Goal: Information Seeking & Learning: Learn about a topic

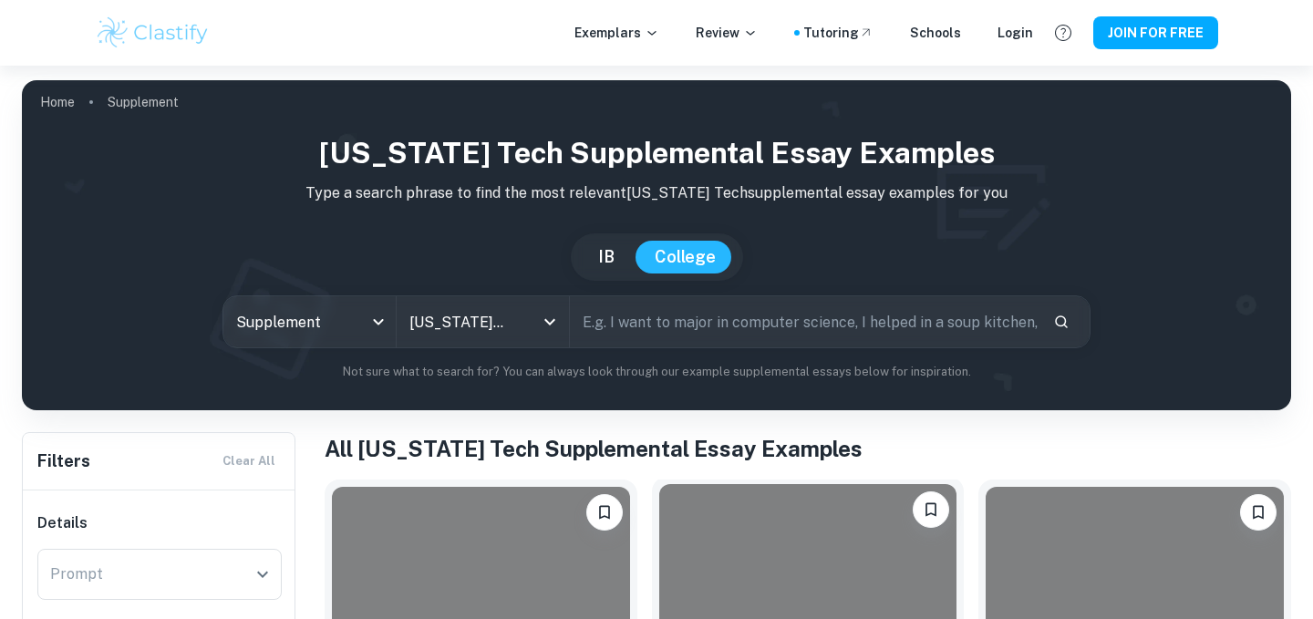
scroll to position [356, 0]
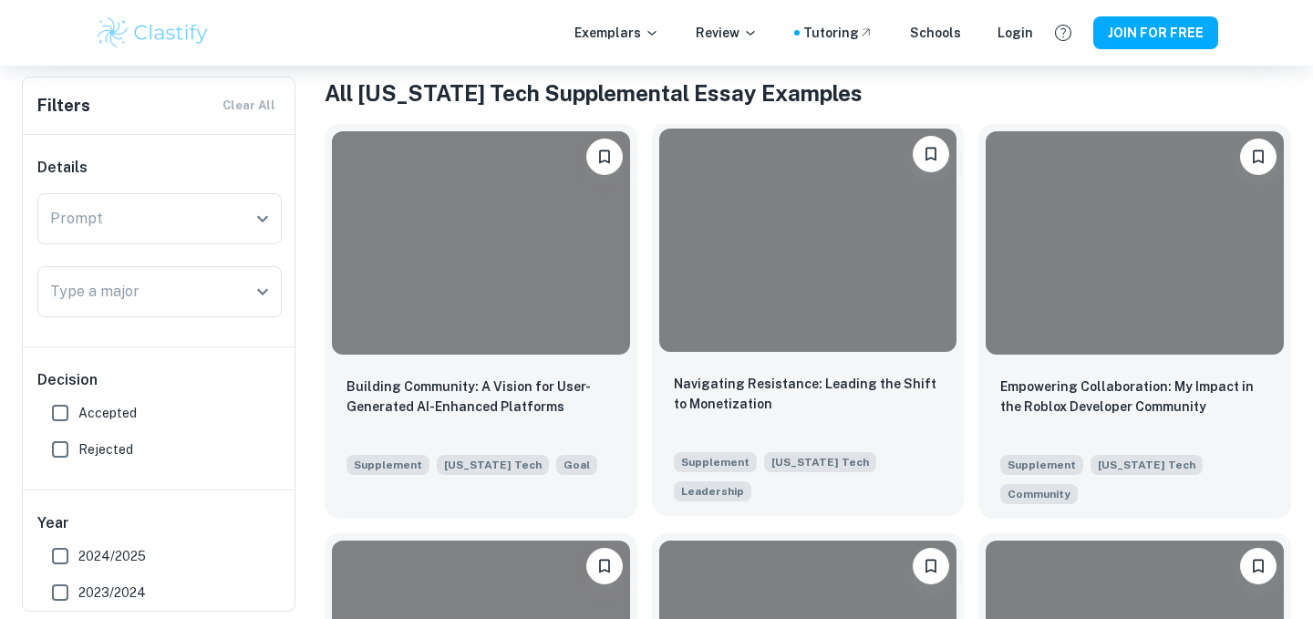
click at [745, 298] on div at bounding box center [808, 240] width 298 height 223
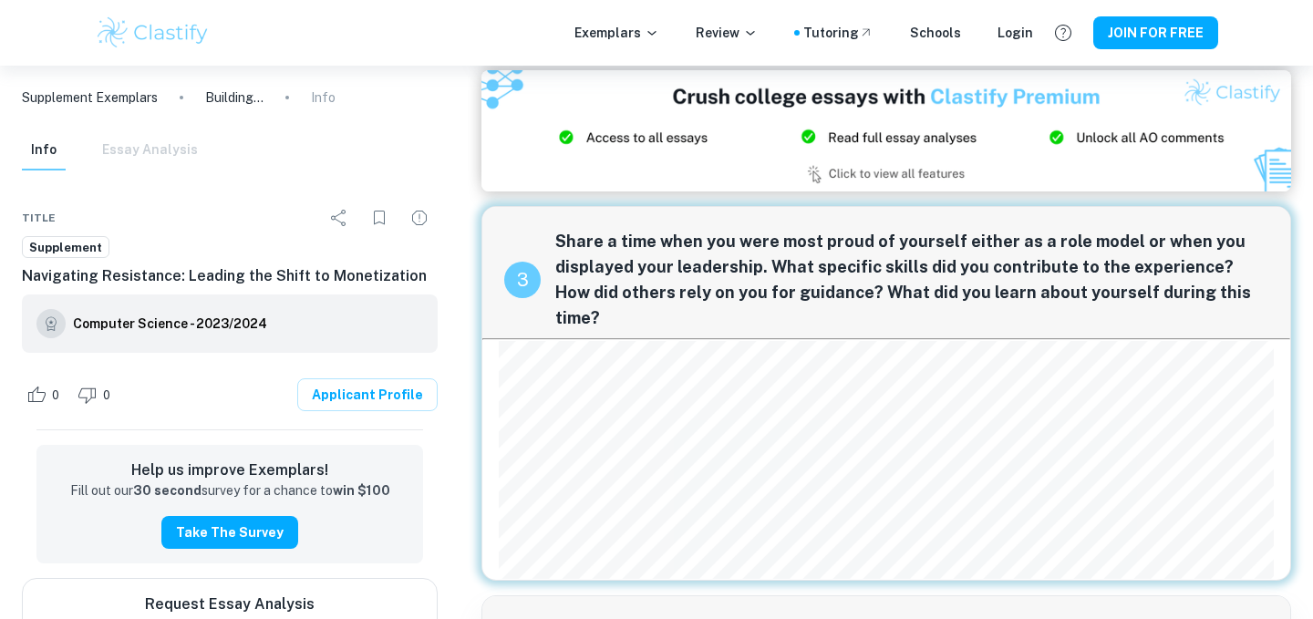
scroll to position [940, 0]
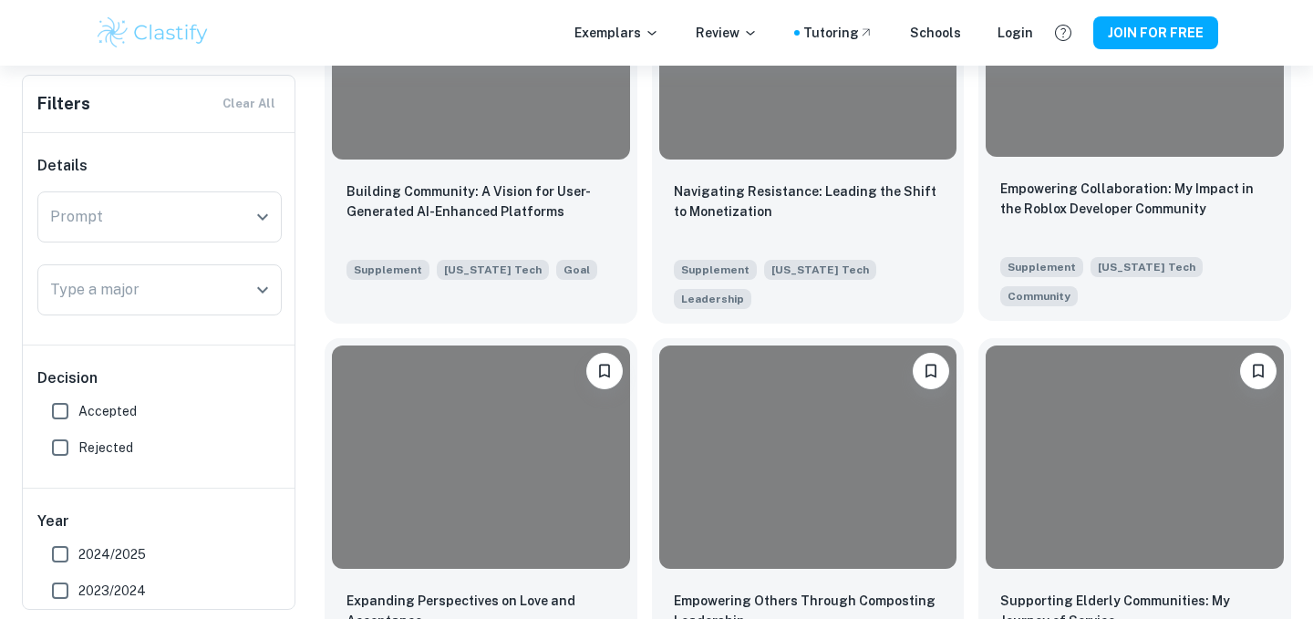
scroll to position [548, 0]
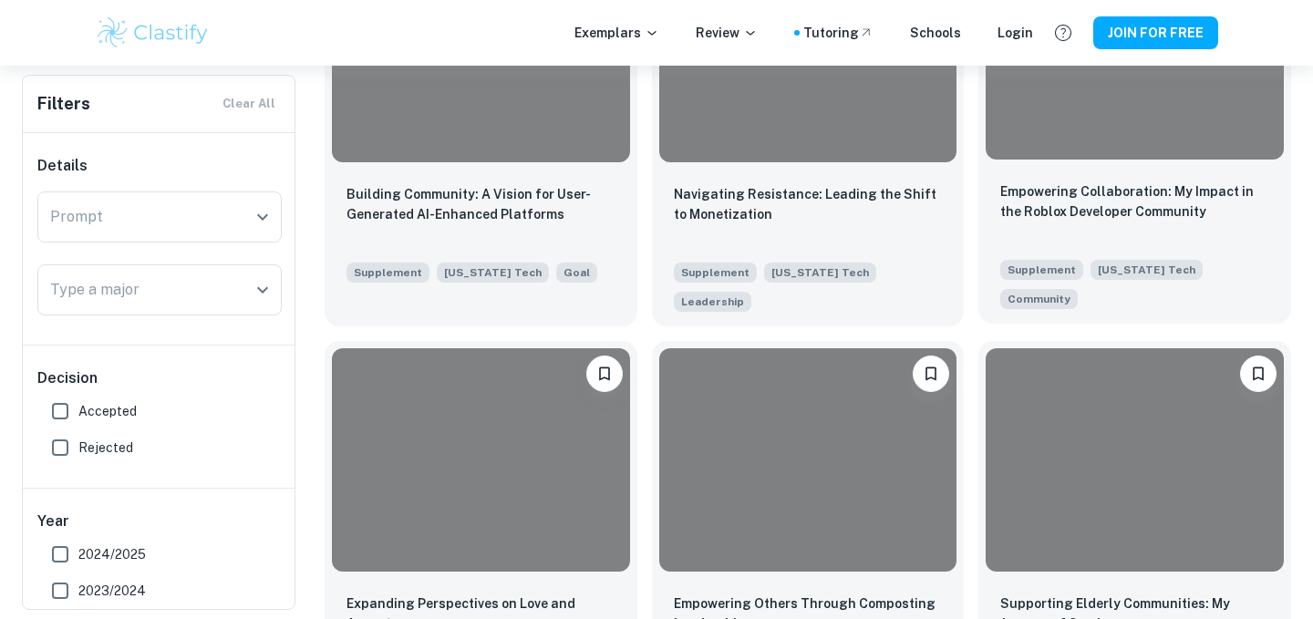
click at [1065, 168] on div "Empowering Collaboration: My Impact in the Roblox Developer Community Supplemen…" at bounding box center [1135, 245] width 313 height 157
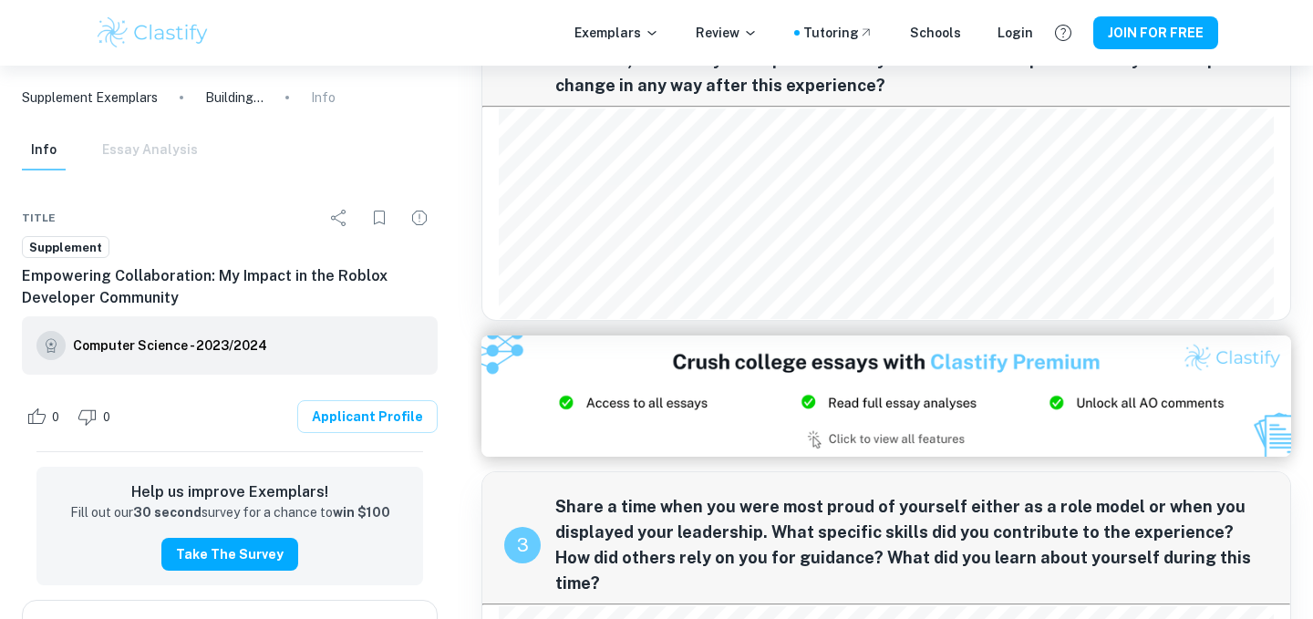
scroll to position [579, 0]
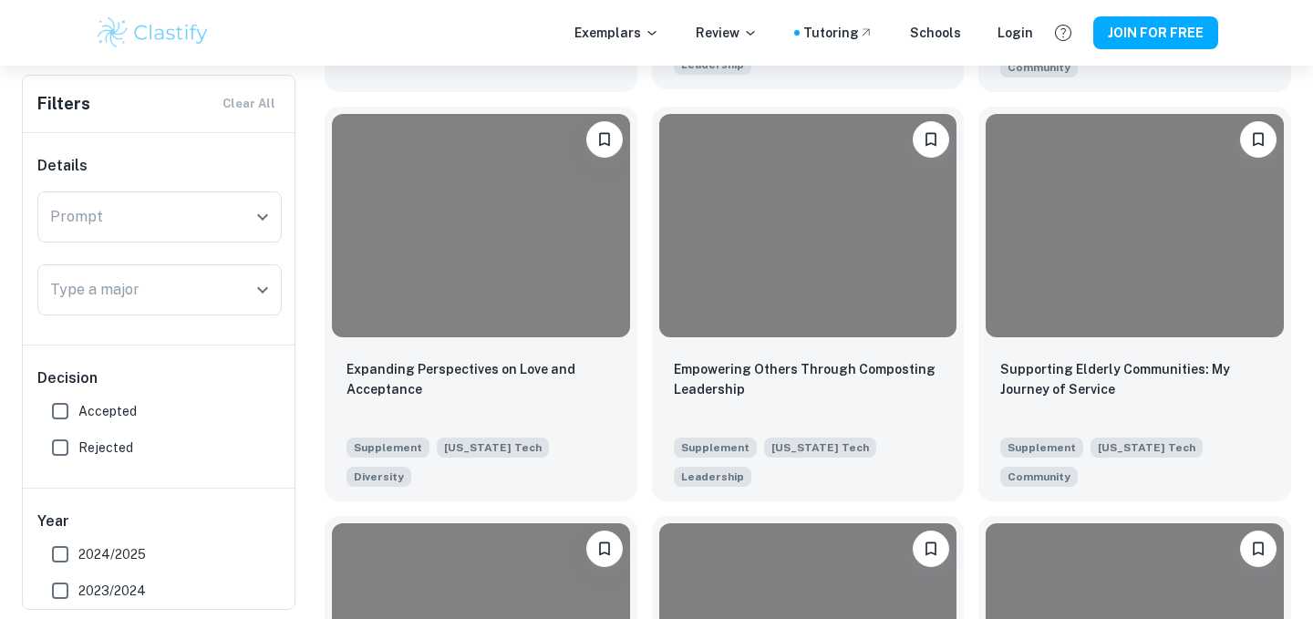
scroll to position [1162, 0]
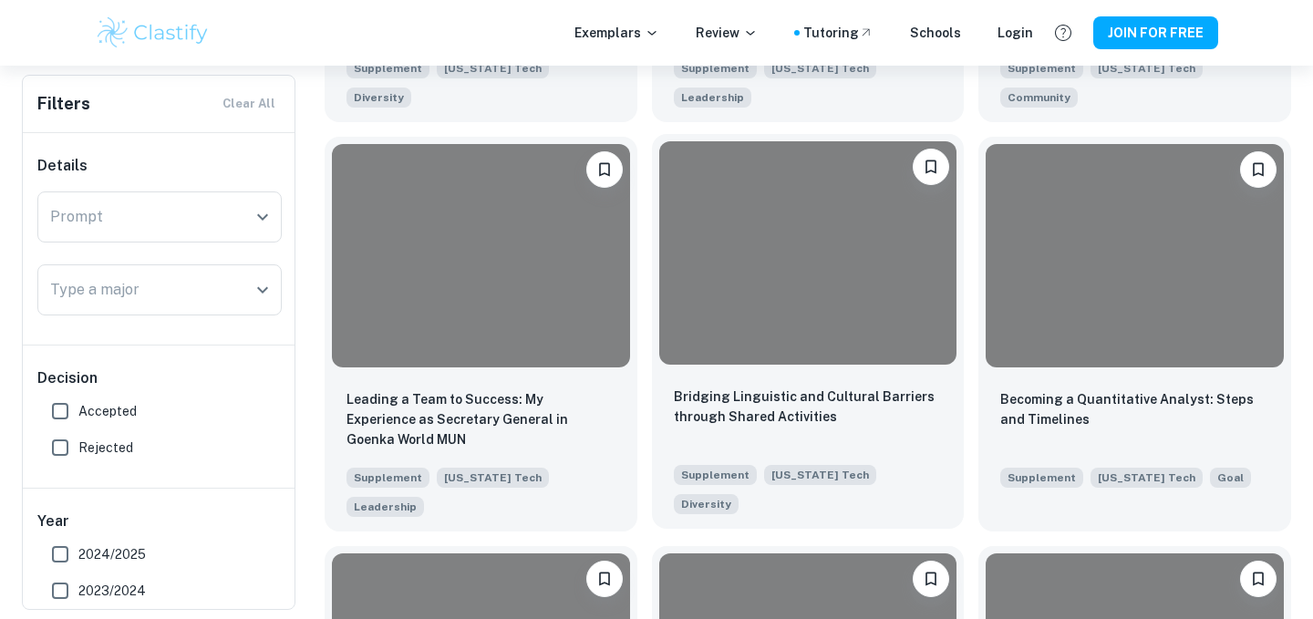
click at [764, 372] on div "Bridging Linguistic and Cultural Barriers through Shared Activities Supplement …" at bounding box center [808, 450] width 313 height 157
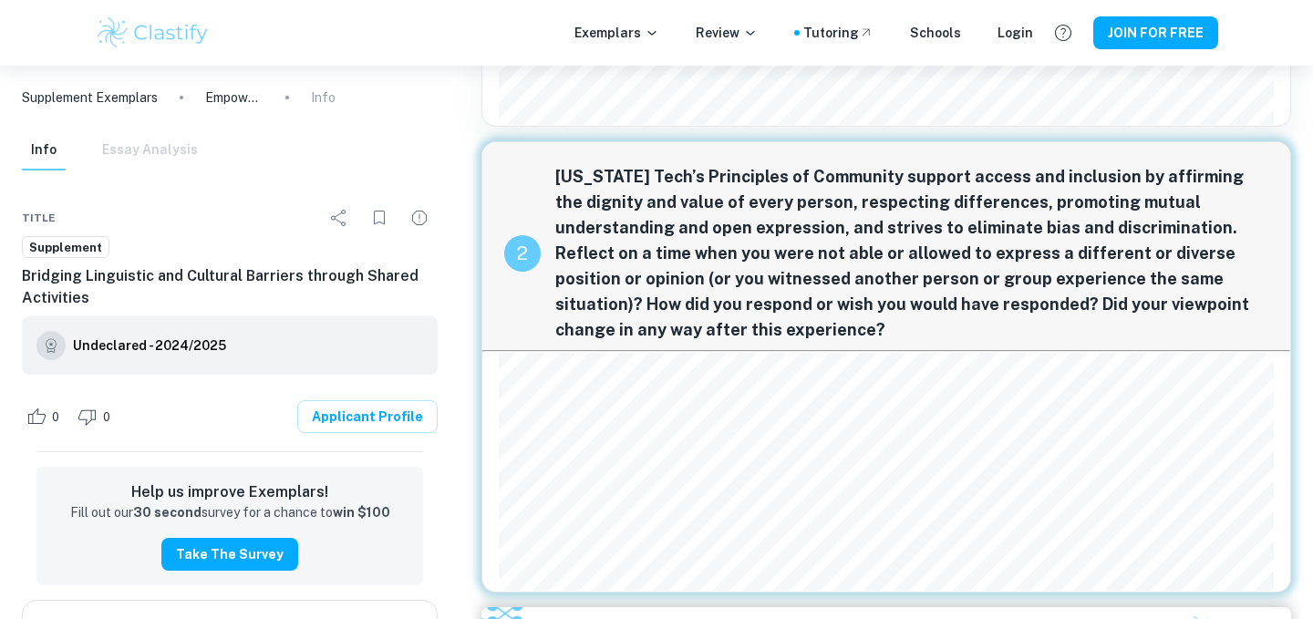
scroll to position [393, 0]
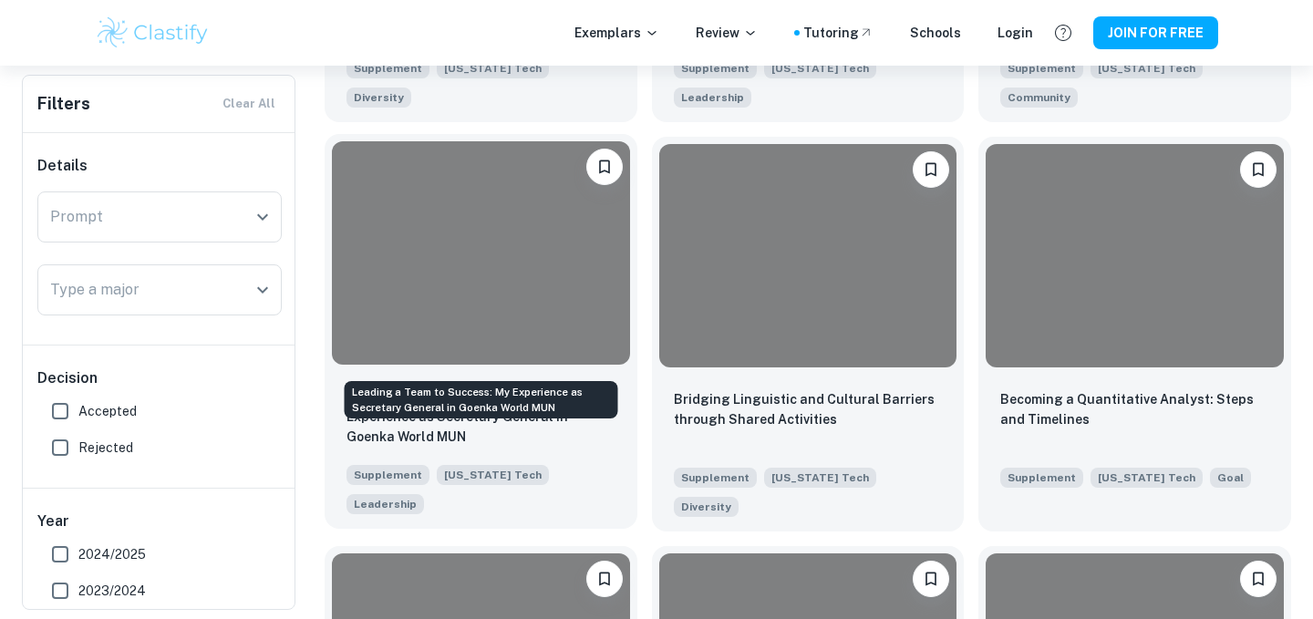
scroll to position [1897, 0]
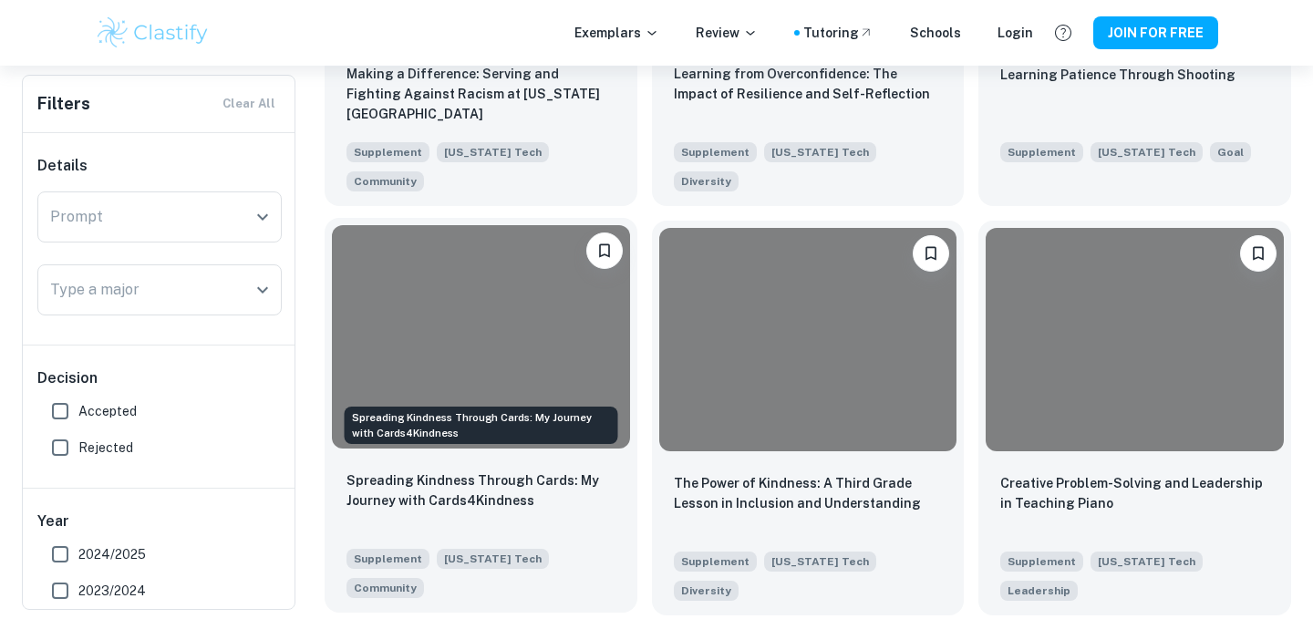
click at [593, 471] on p "Spreading Kindness Through Cards: My Journey with Cards4Kindness" at bounding box center [481, 491] width 269 height 40
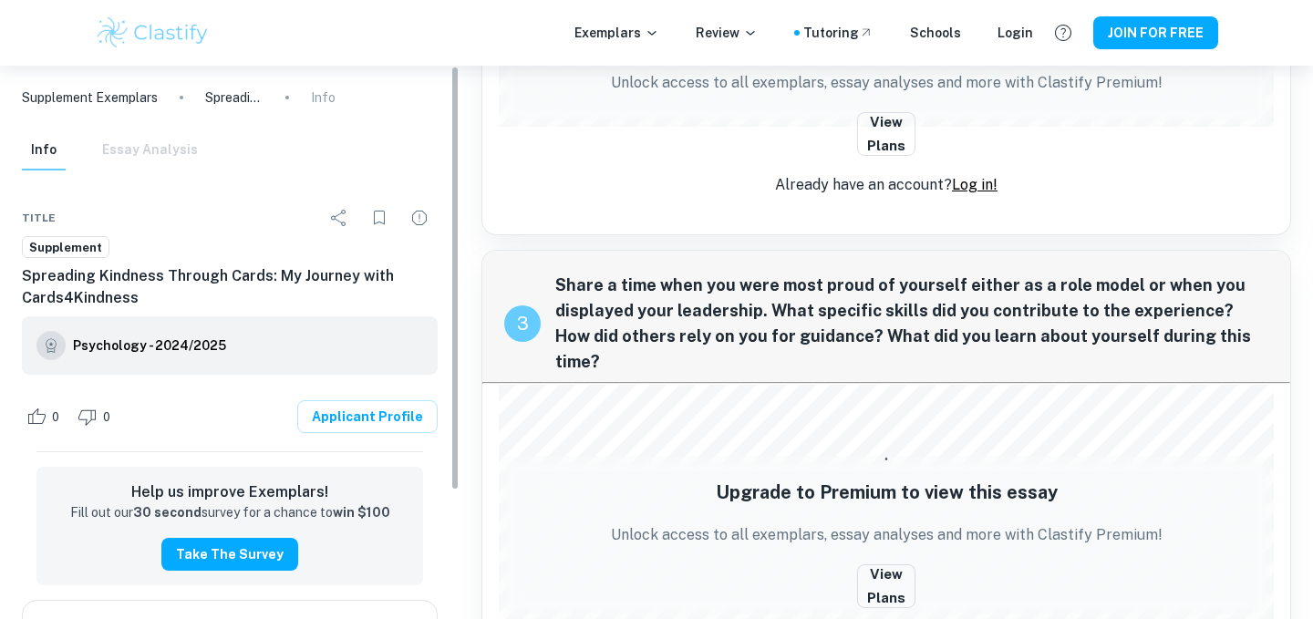
scroll to position [908, 0]
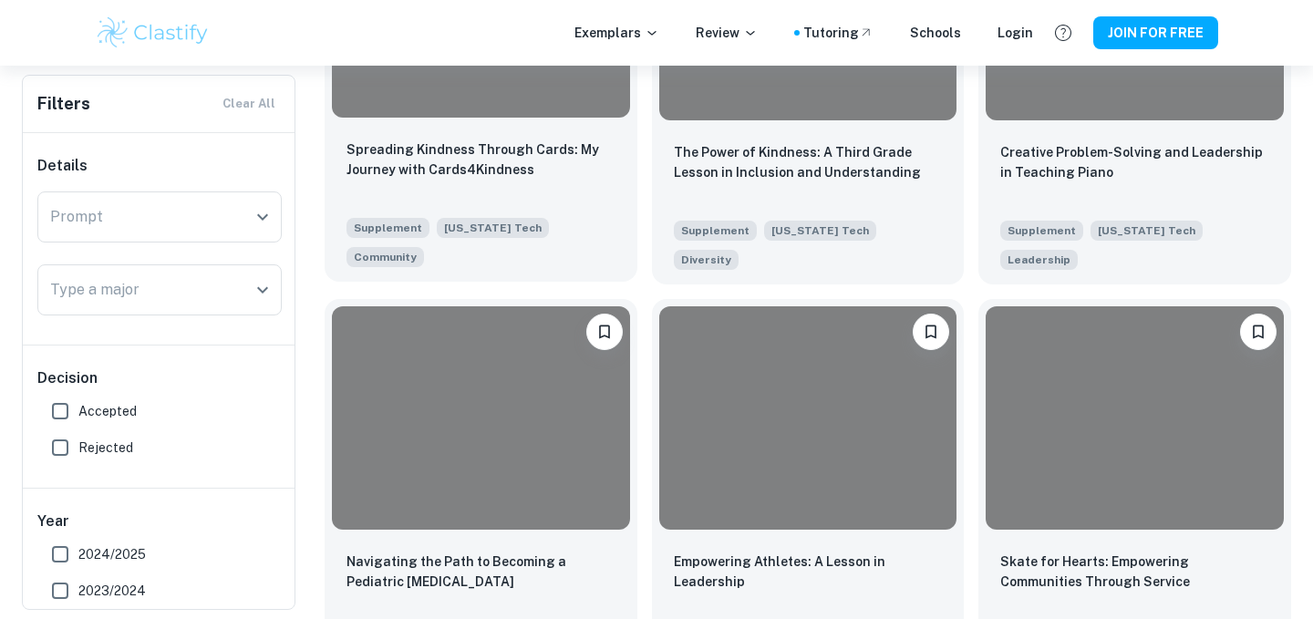
scroll to position [2380, 0]
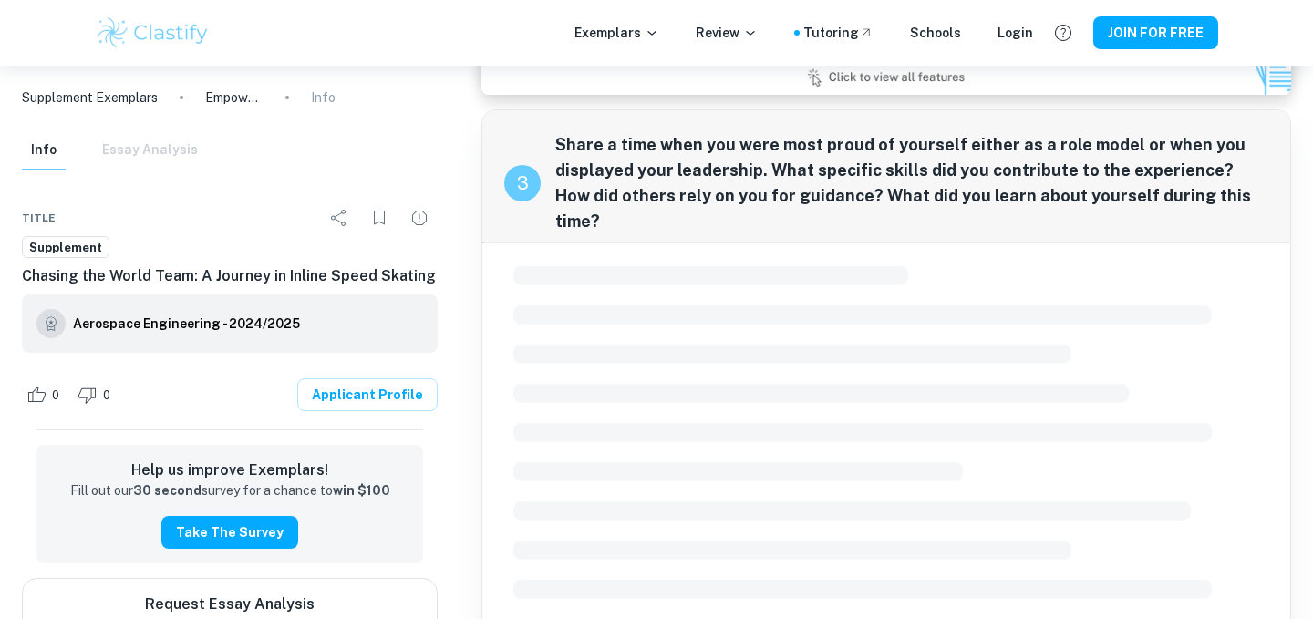
scroll to position [1435, 0]
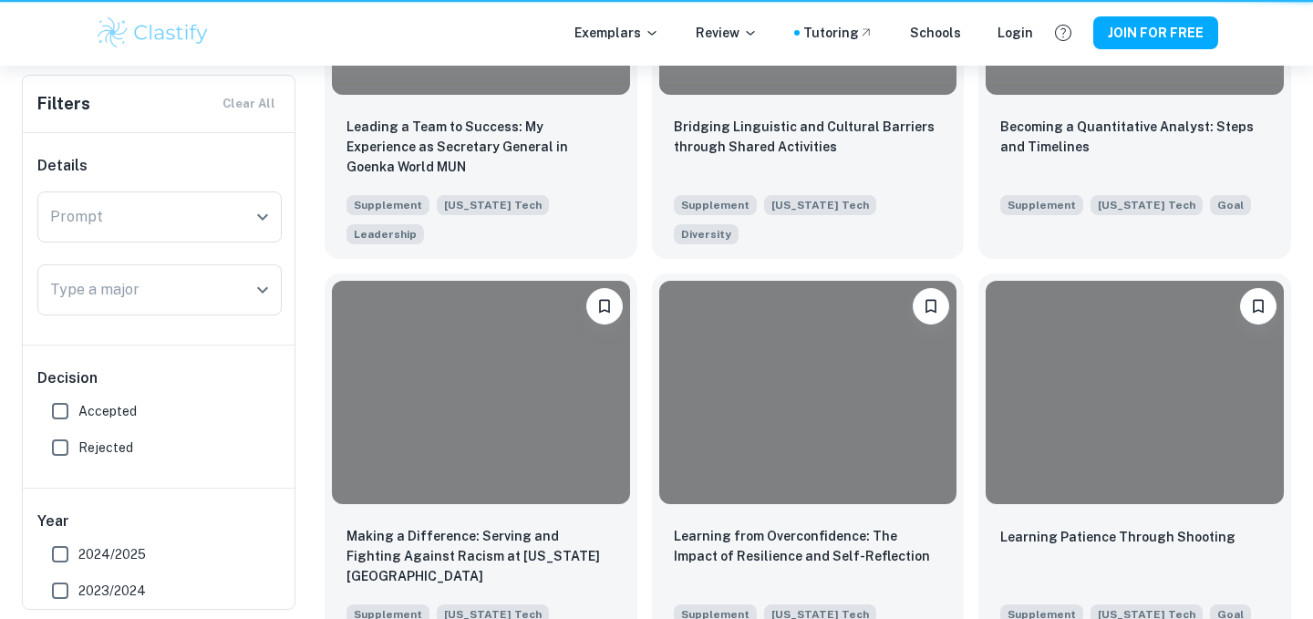
scroll to position [2380, 0]
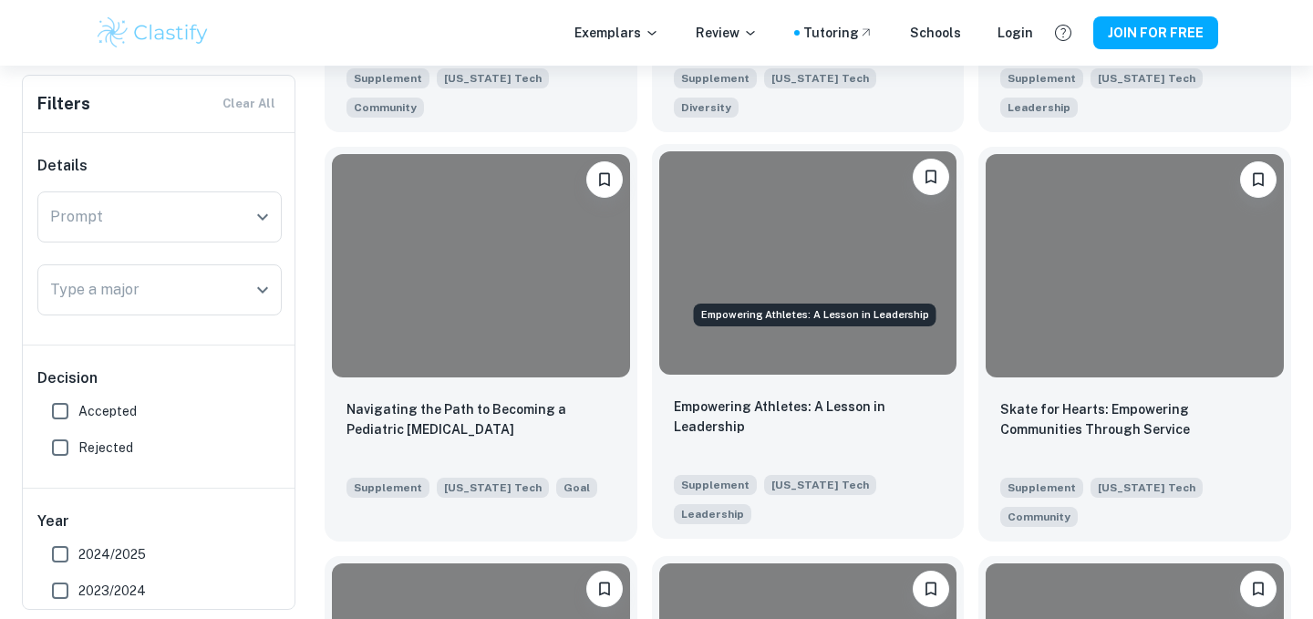
click at [778, 397] on p "Empowering Athletes: A Lesson in Leadership" at bounding box center [808, 417] width 269 height 40
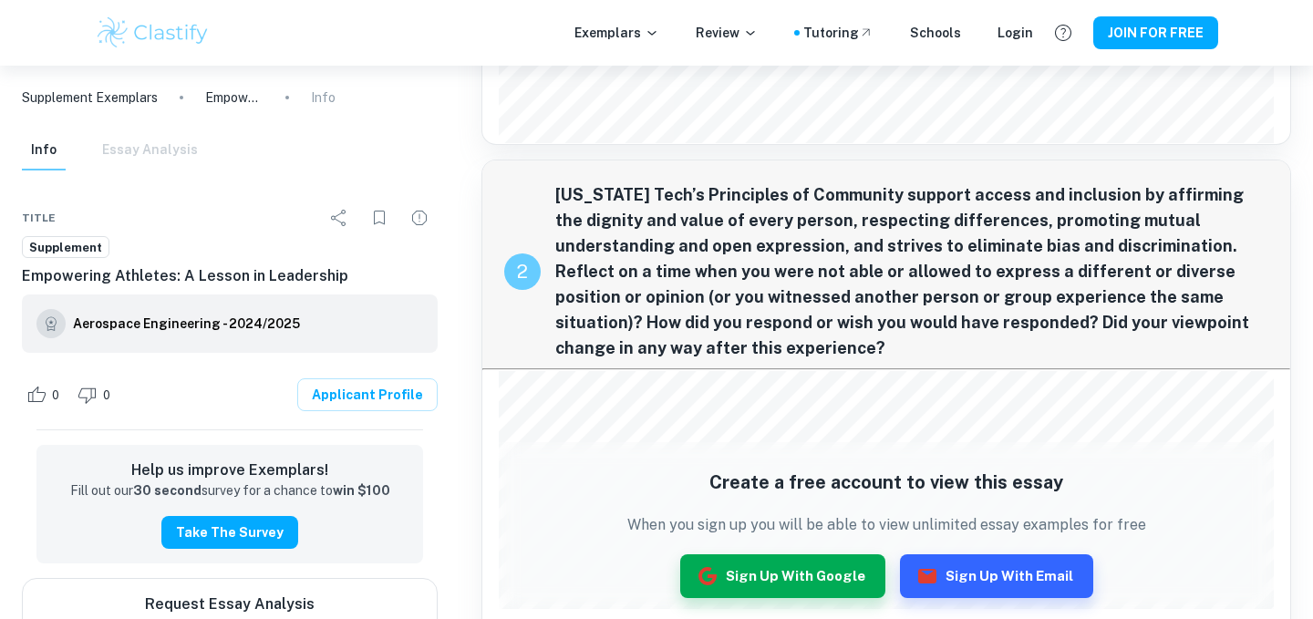
scroll to position [352, 0]
